Goal: Information Seeking & Learning: Compare options

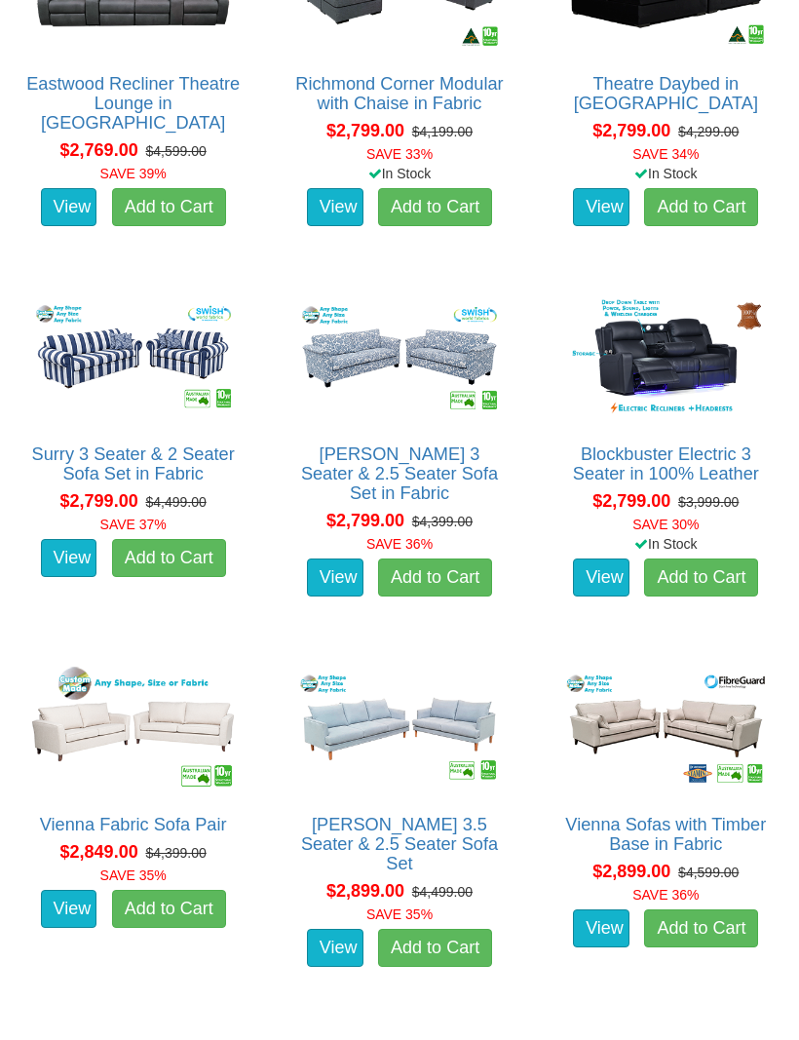
scroll to position [5183, 0]
click at [419, 747] on img at bounding box center [398, 728] width 215 height 133
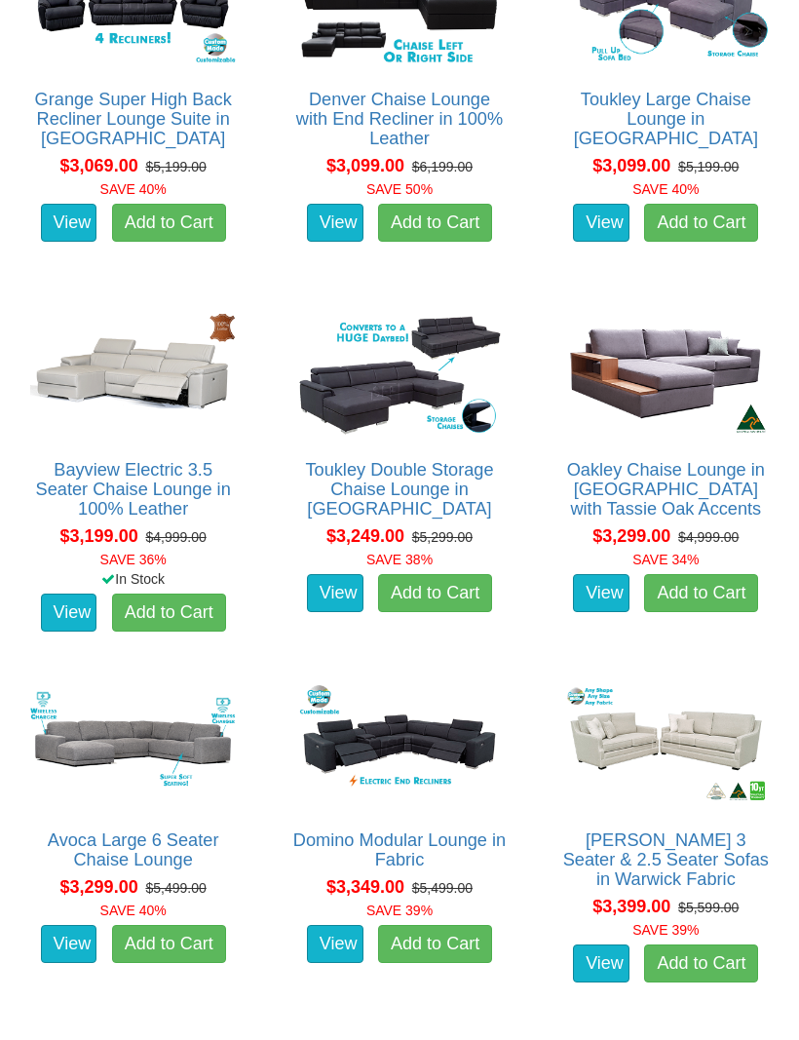
scroll to position [7390, 0]
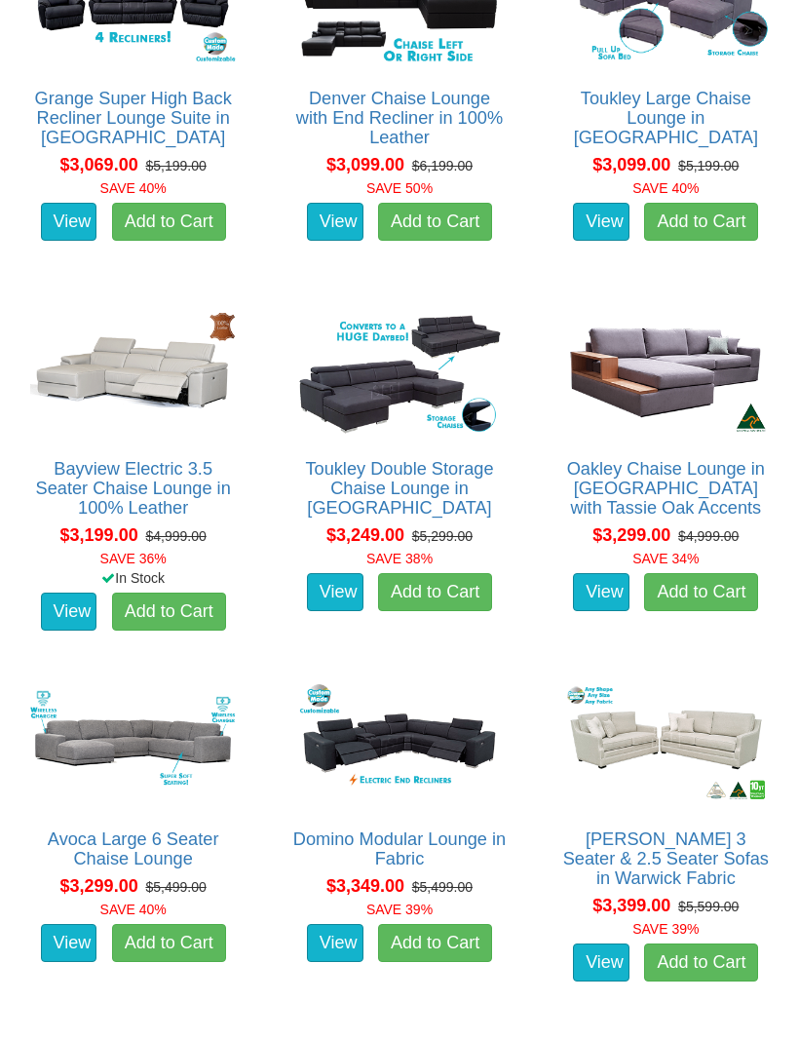
click at [685, 744] on img at bounding box center [665, 742] width 215 height 133
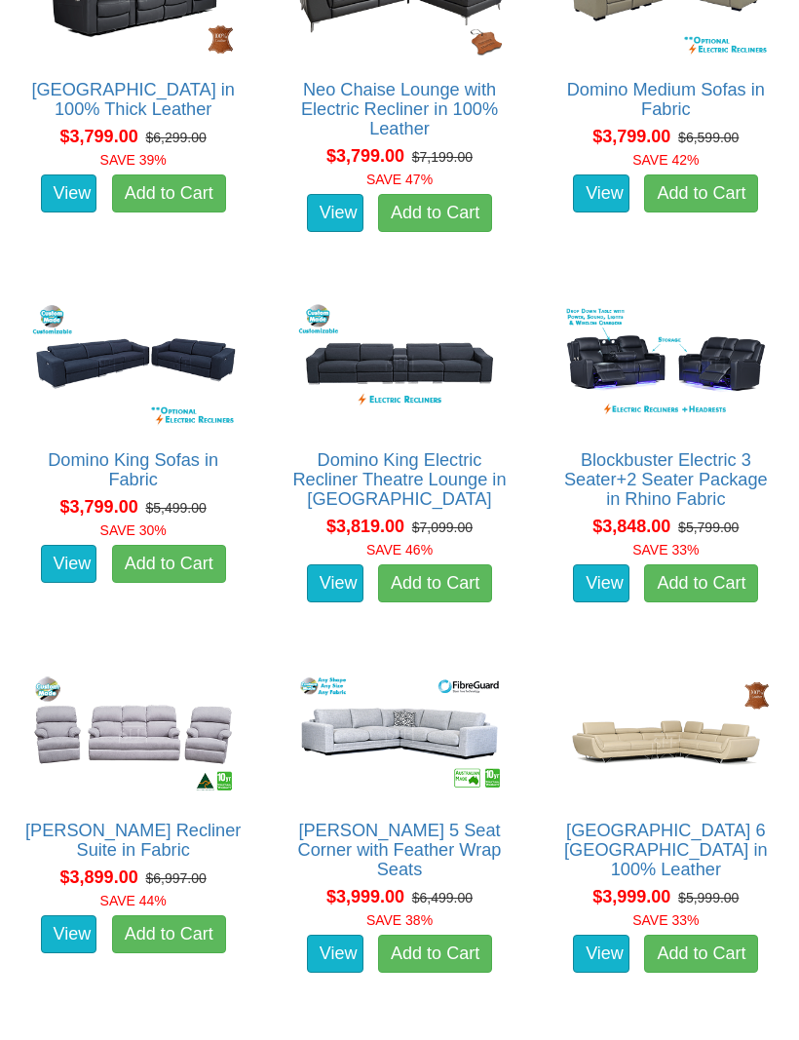
scroll to position [9620, 0]
click at [132, 754] on img at bounding box center [132, 733] width 215 height 133
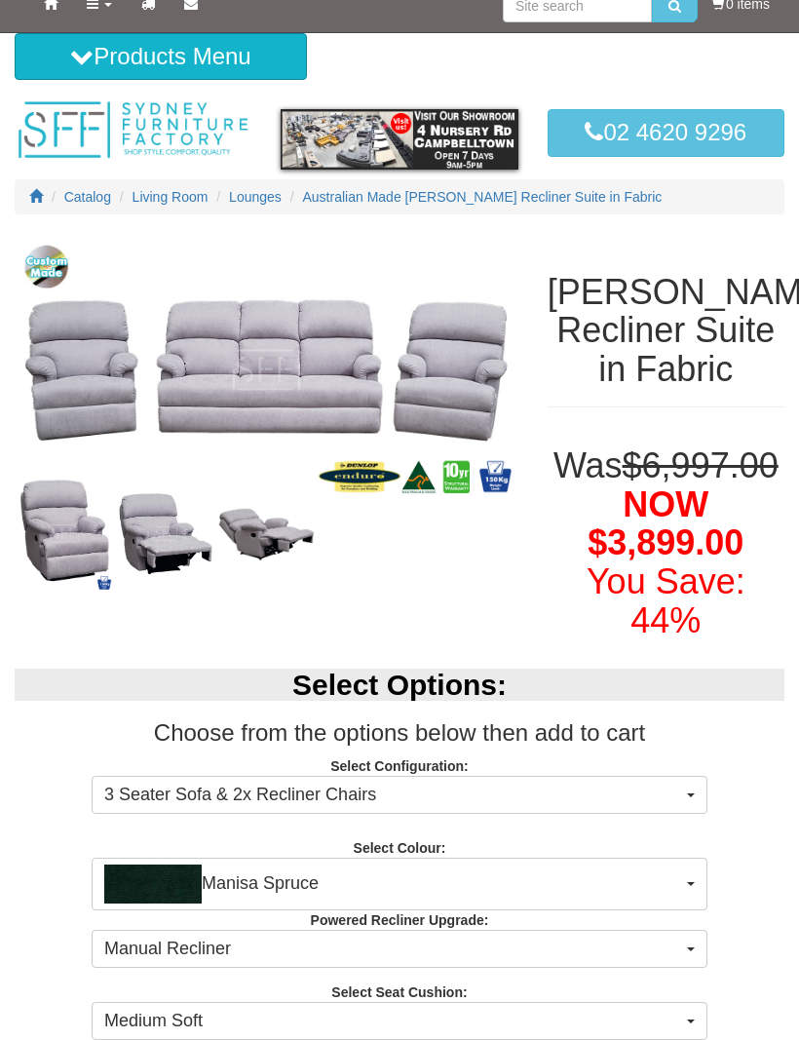
scroll to position [22, 0]
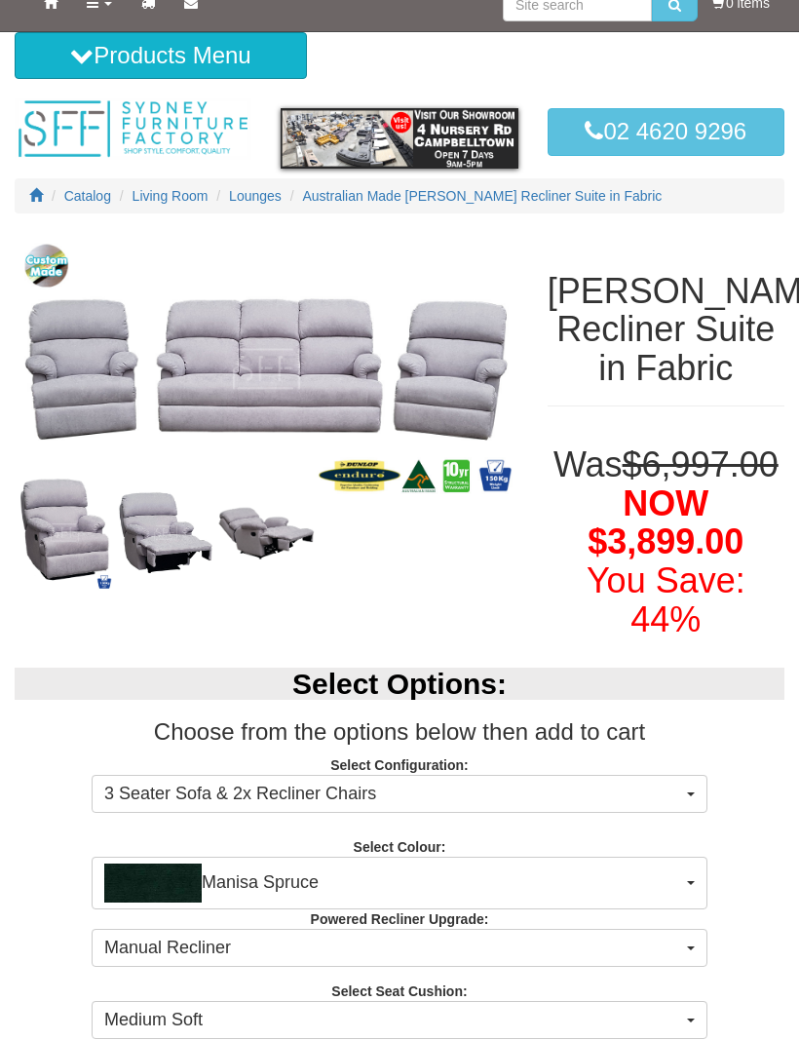
click at [327, 1032] on button "Medium Soft" at bounding box center [400, 1020] width 616 height 39
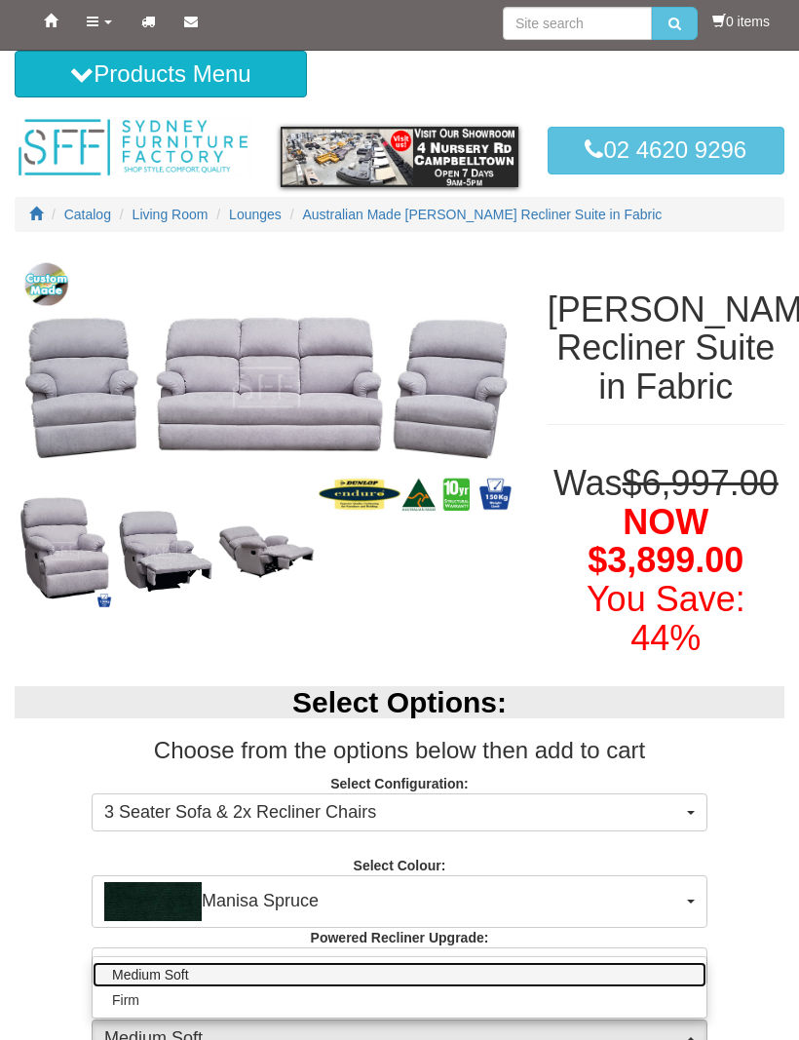
scroll to position [0, 0]
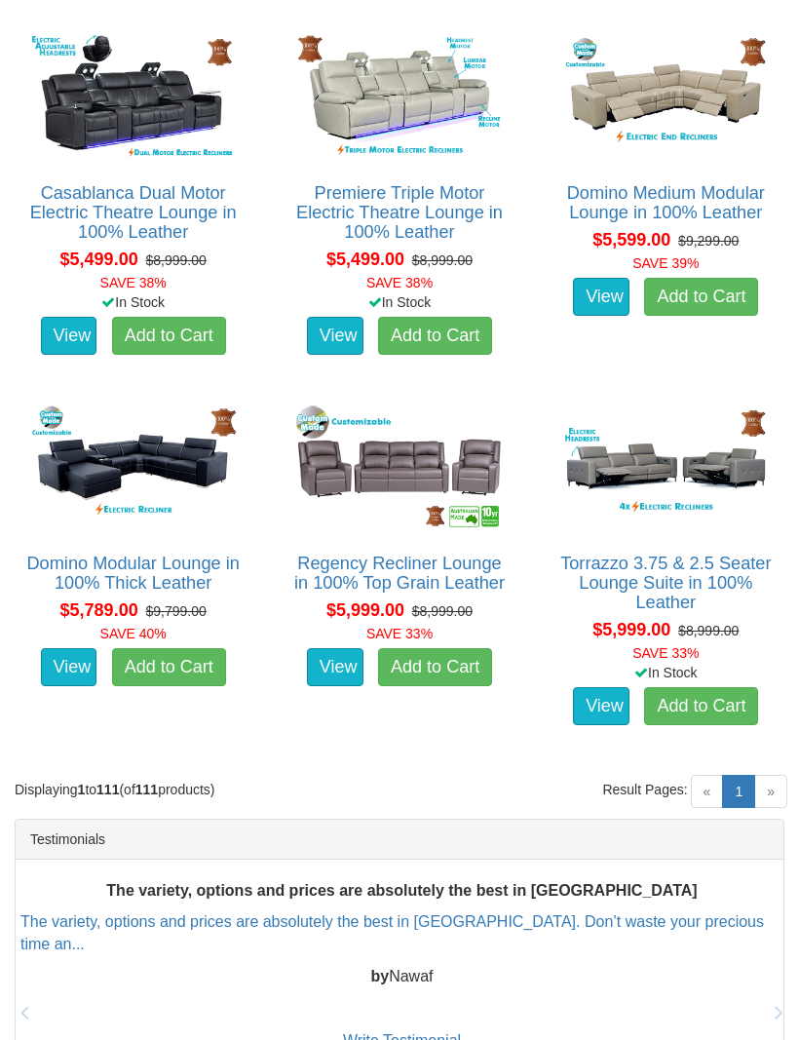
scroll to position [13959, 0]
click at [740, 775] on link "1 (current)" at bounding box center [738, 791] width 33 height 33
